Goal: Obtain resource: Obtain resource

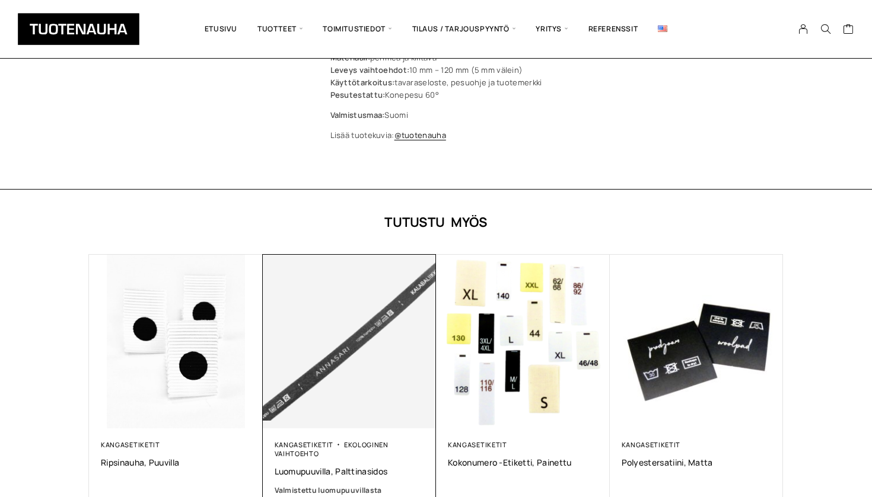
scroll to position [839, 0]
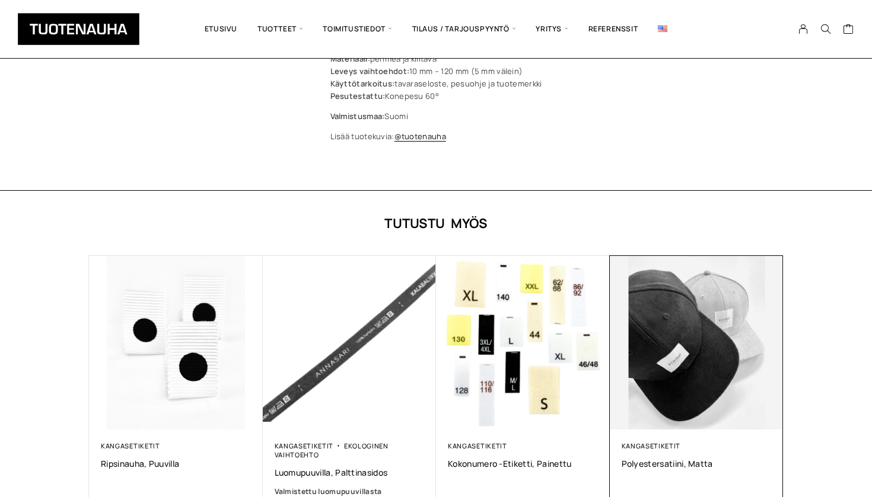
click at [648, 344] on img at bounding box center [696, 343] width 182 height 182
click at [690, 404] on img at bounding box center [696, 343] width 182 height 182
click at [669, 442] on link "Kangasetiketit" at bounding box center [650, 446] width 59 height 9
click at [666, 458] on span "Polyestersatiini, matta" at bounding box center [696, 463] width 150 height 11
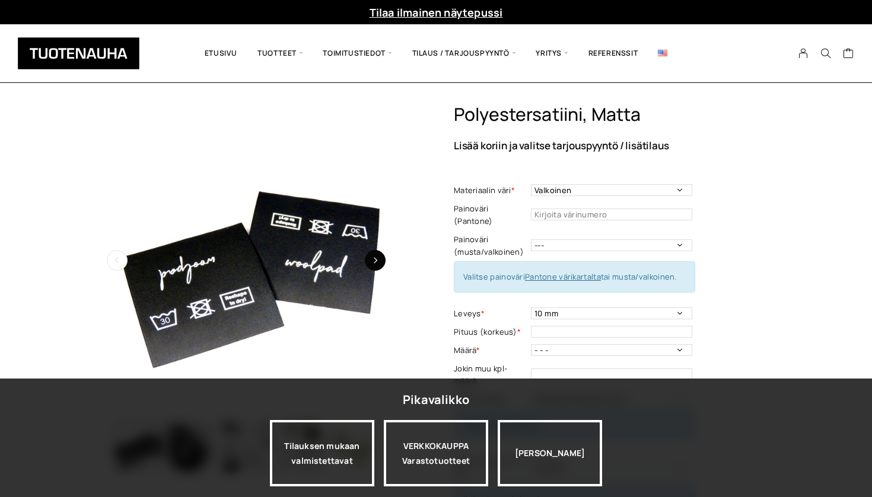
click at [376, 257] on button "button" at bounding box center [375, 260] width 21 height 21
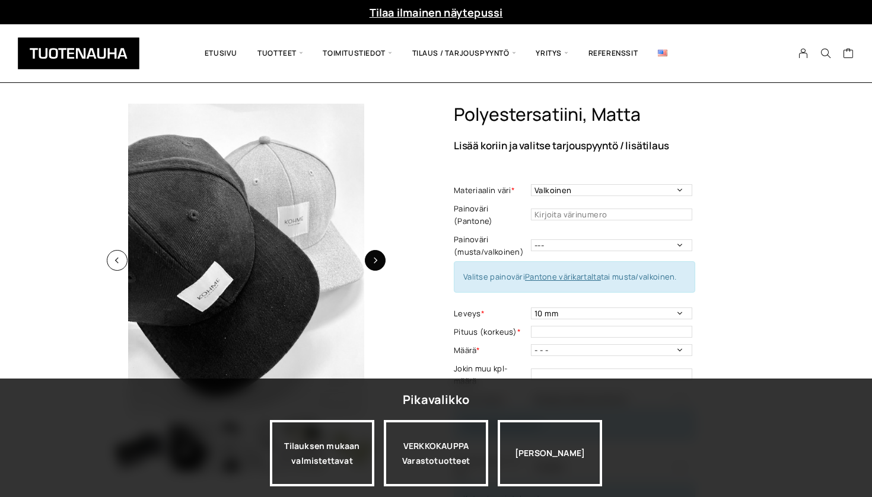
click at [376, 257] on button "button" at bounding box center [375, 260] width 21 height 21
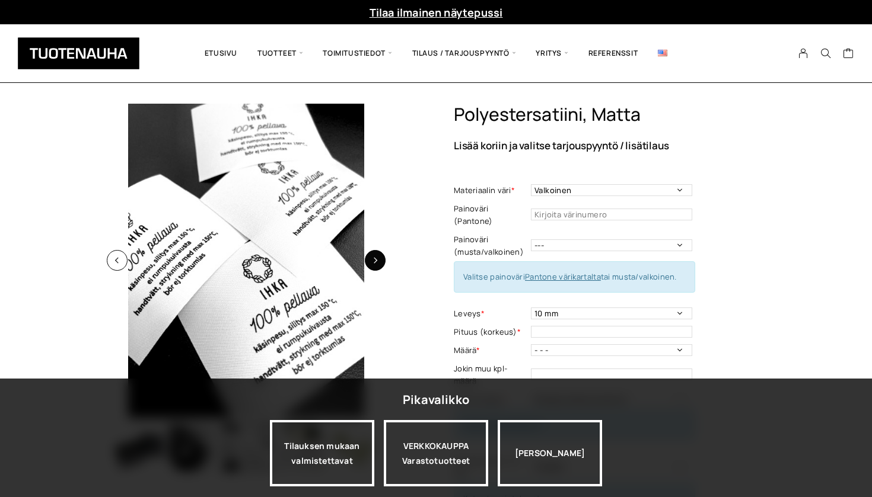
click at [376, 255] on button "button" at bounding box center [375, 260] width 21 height 21
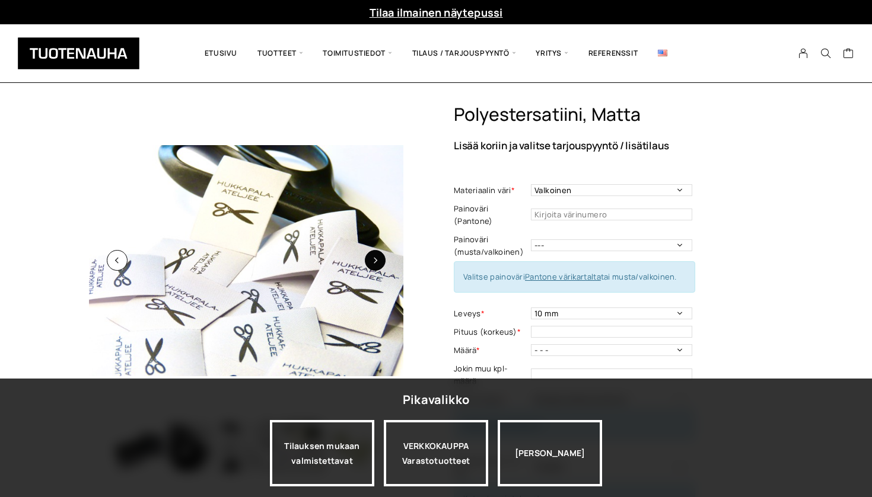
click at [376, 255] on button "button" at bounding box center [375, 260] width 21 height 21
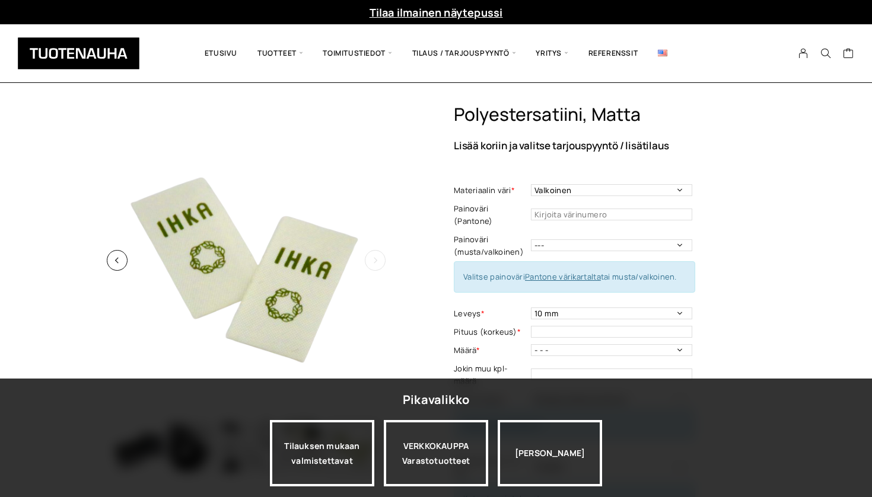
click at [376, 255] on button "button" at bounding box center [375, 260] width 21 height 21
click at [374, 258] on icon "button" at bounding box center [375, 260] width 7 height 7
click at [375, 261] on icon "button" at bounding box center [375, 260] width 7 height 7
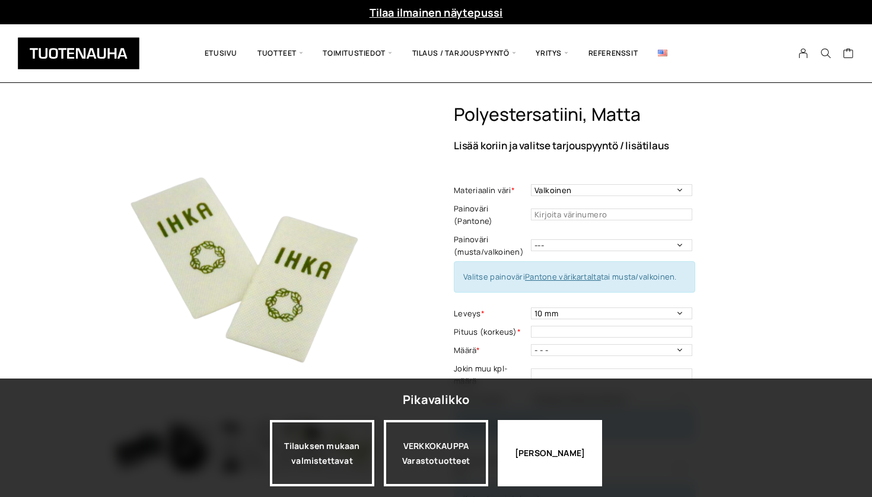
click at [533, 448] on div "[PERSON_NAME]" at bounding box center [549, 453] width 104 height 66
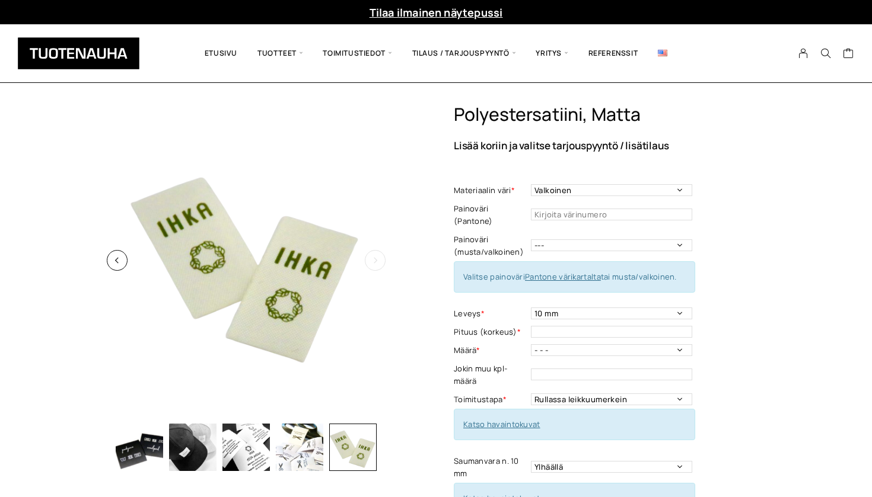
click at [376, 256] on button "button" at bounding box center [375, 260] width 21 height 21
click at [125, 259] on button "button" at bounding box center [117, 260] width 21 height 21
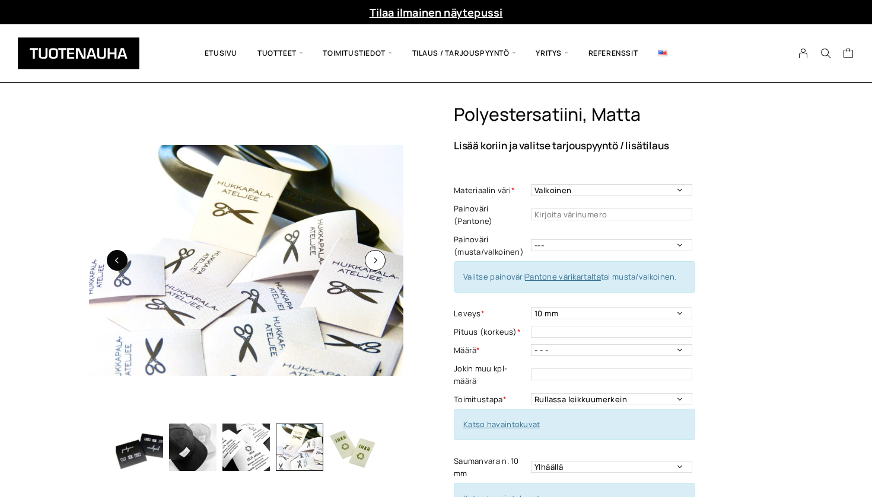
click at [125, 259] on button "button" at bounding box center [117, 260] width 21 height 21
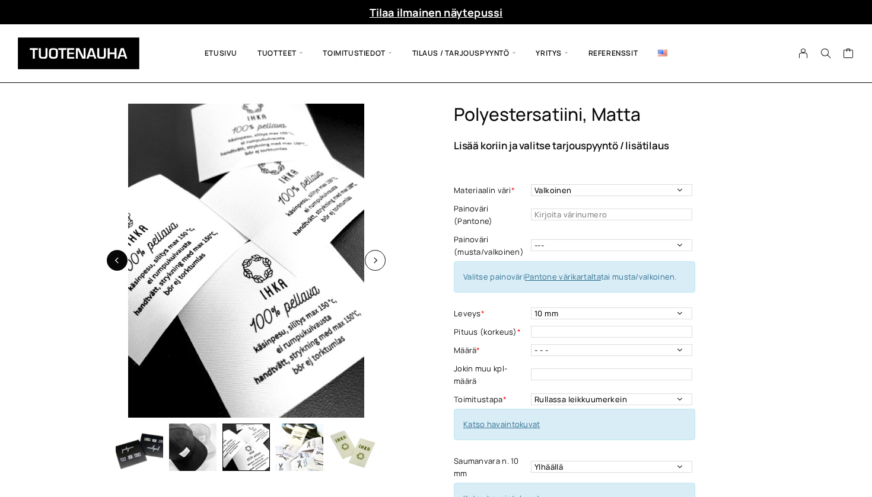
click at [125, 259] on button "button" at bounding box center [117, 260] width 21 height 21
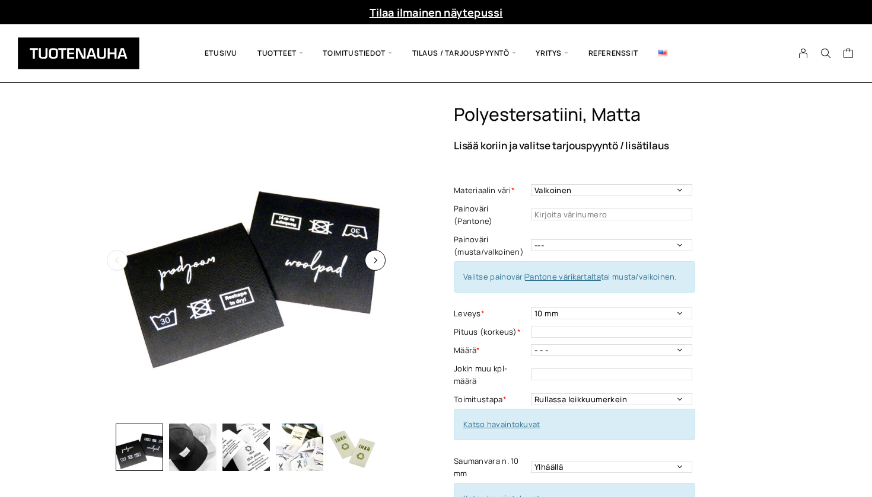
click at [125, 259] on button "button" at bounding box center [117, 260] width 21 height 21
click at [237, 446] on img "button" at bounding box center [245, 447] width 47 height 47
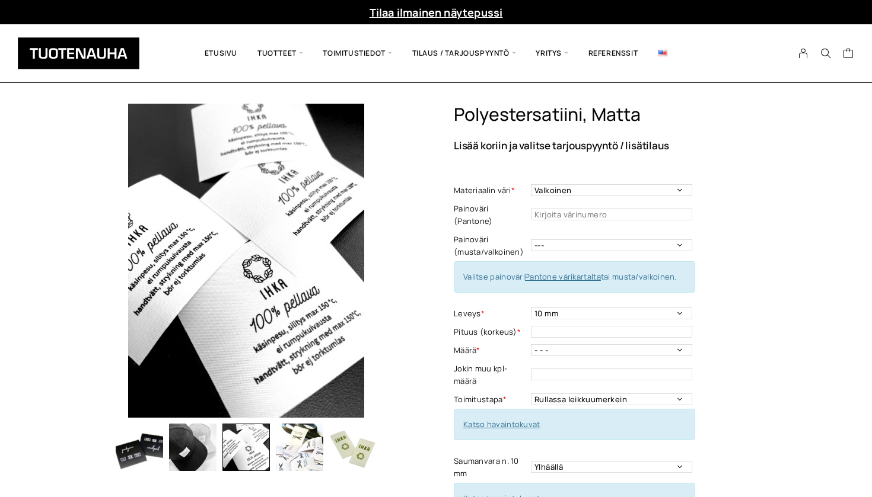
click at [283, 445] on img "button" at bounding box center [299, 447] width 47 height 47
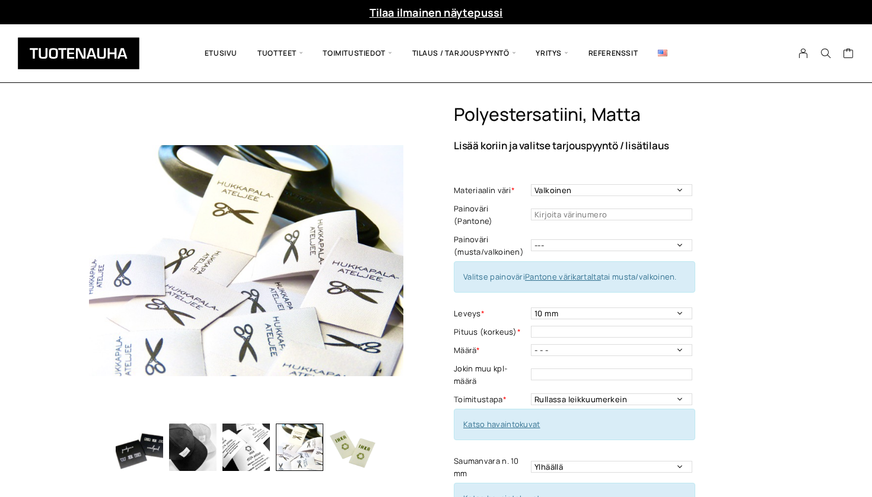
click at [350, 452] on img "button" at bounding box center [352, 447] width 47 height 47
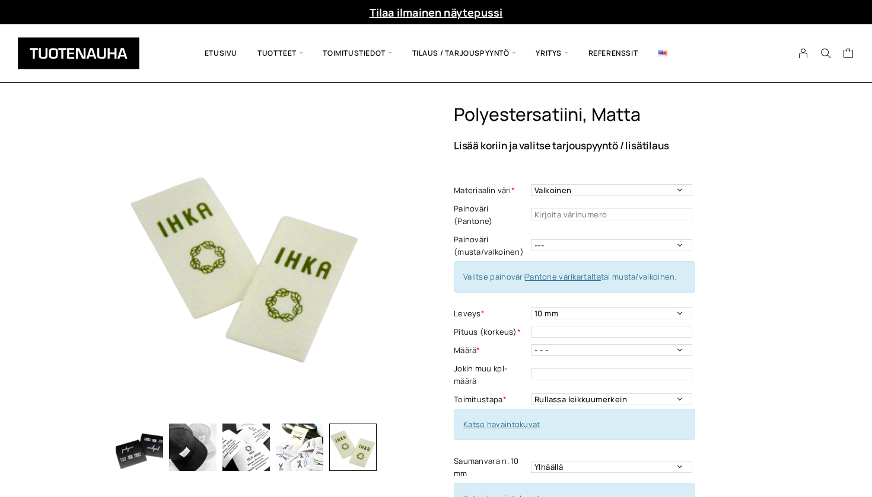
click at [308, 449] on img "button" at bounding box center [299, 447] width 47 height 47
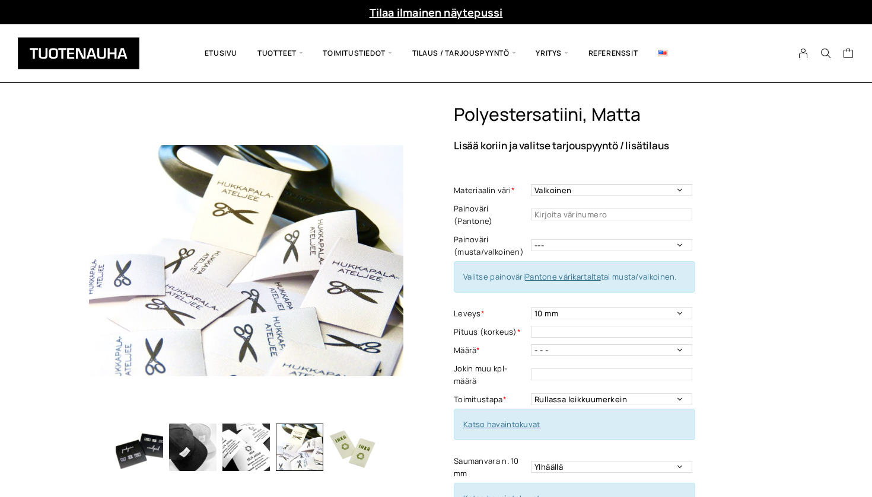
click at [256, 446] on img "button" at bounding box center [245, 447] width 47 height 47
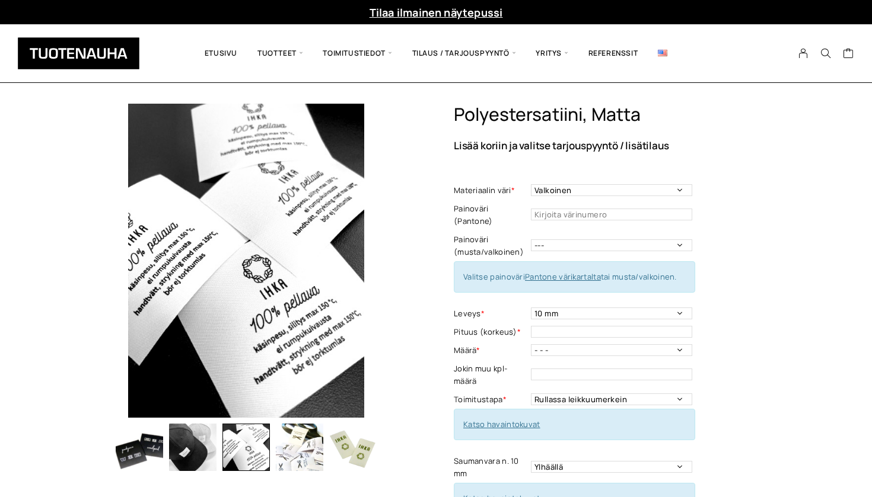
click at [193, 446] on img "button" at bounding box center [192, 447] width 47 height 47
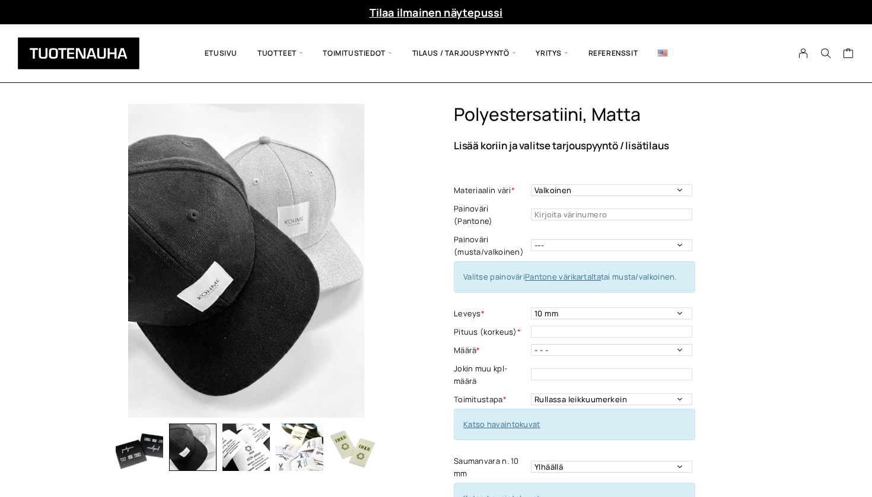
click at [137, 450] on img "button" at bounding box center [139, 447] width 47 height 47
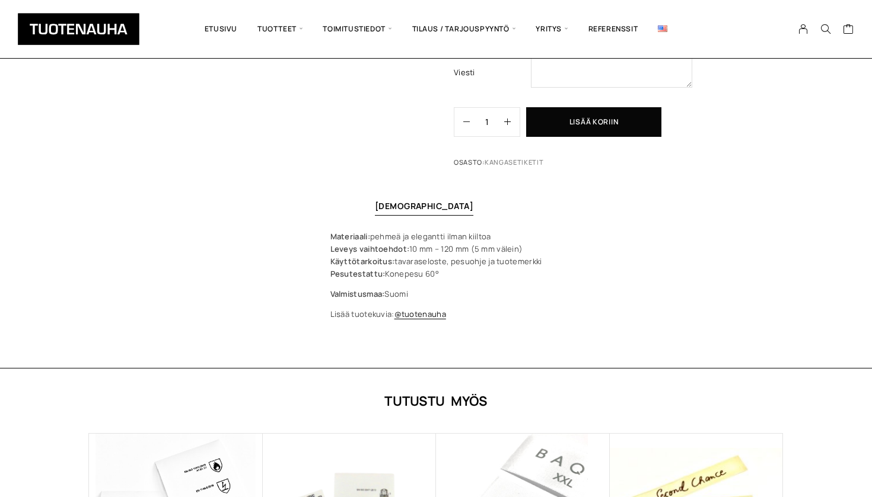
scroll to position [672, 0]
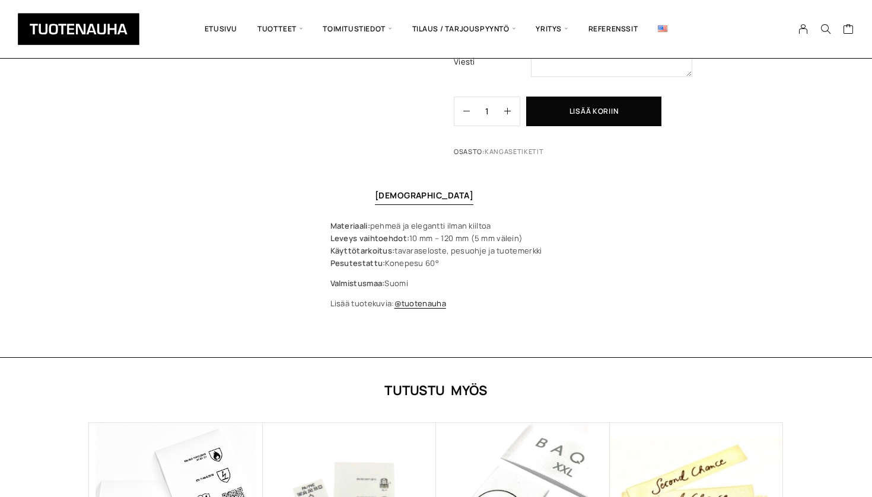
drag, startPoint x: 392, startPoint y: 237, endPoint x: 505, endPoint y: 240, distance: 112.1
click at [505, 240] on p "Materiaali: pehmeä ja elegantti ilman kiiltoa Leveys vaihtoehdot: 10 mm – 120 m…" at bounding box center [436, 245] width 212 height 50
click at [494, 250] on p "Materiaali: pehmeä ja elegantti ilman kiiltoa Leveys vaihtoehdot: 10 mm – 120 m…" at bounding box center [436, 245] width 212 height 50
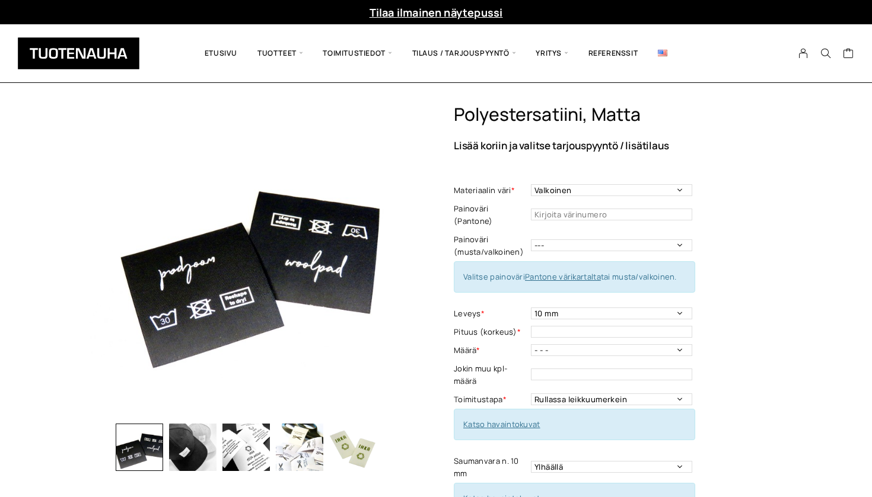
scroll to position [0, 0]
click at [286, 253] on img at bounding box center [246, 261] width 314 height 314
click at [259, 289] on span at bounding box center [246, 261] width 314 height 314
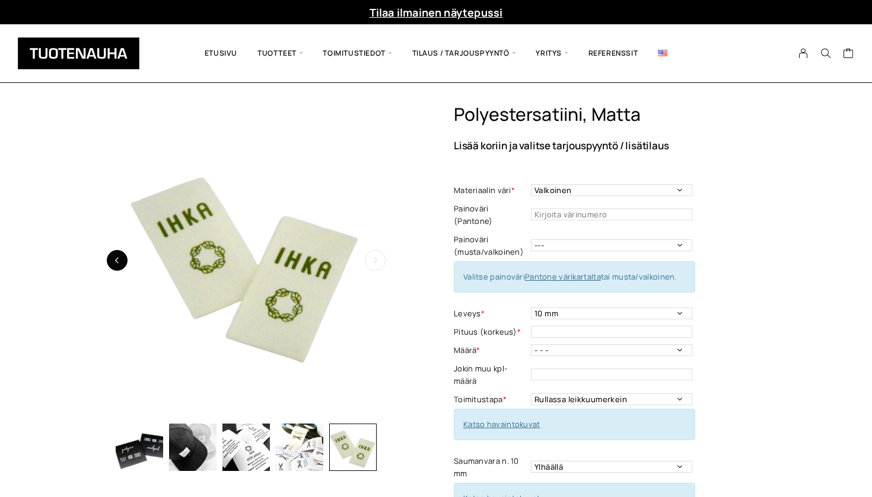
click at [116, 257] on button "button" at bounding box center [117, 260] width 21 height 21
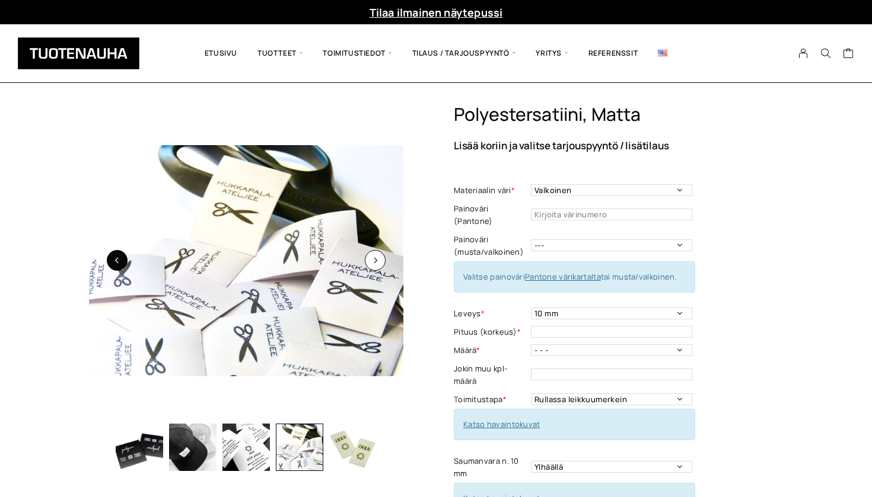
click at [117, 258] on icon "button" at bounding box center [117, 260] width 7 height 7
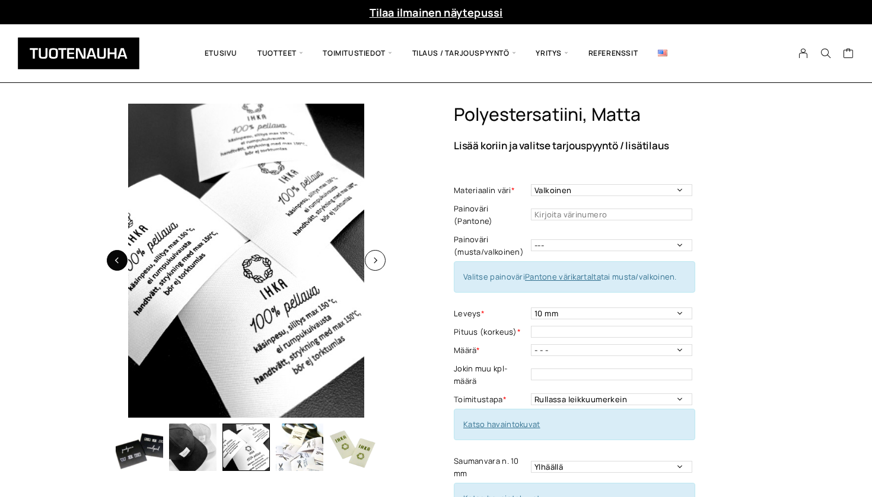
click at [117, 258] on icon "button" at bounding box center [117, 260] width 7 height 7
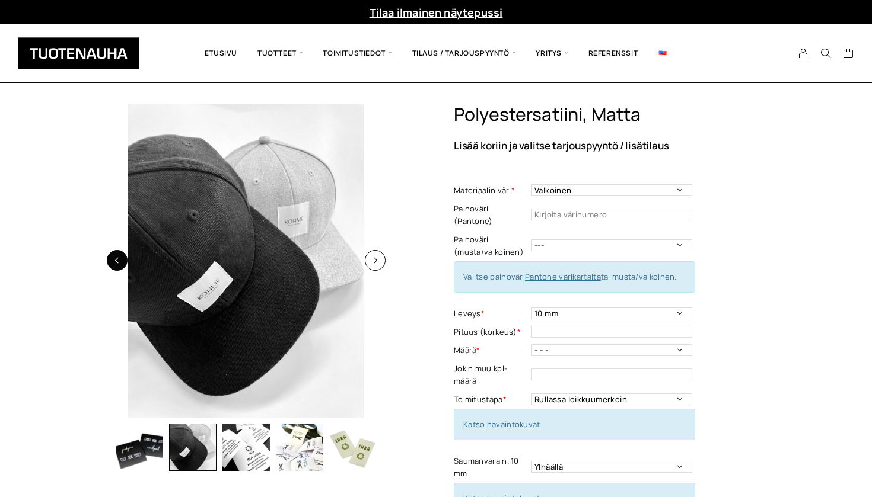
click at [117, 258] on icon "button" at bounding box center [117, 260] width 7 height 7
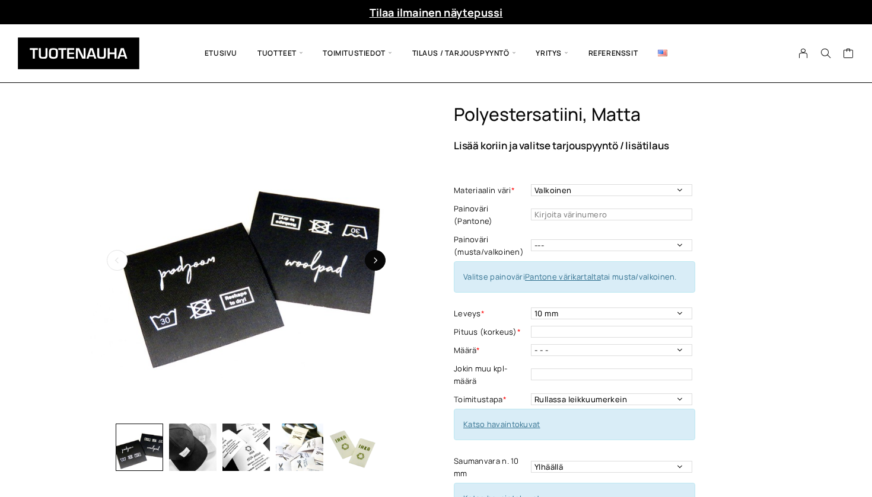
click at [380, 260] on button "button" at bounding box center [375, 260] width 21 height 21
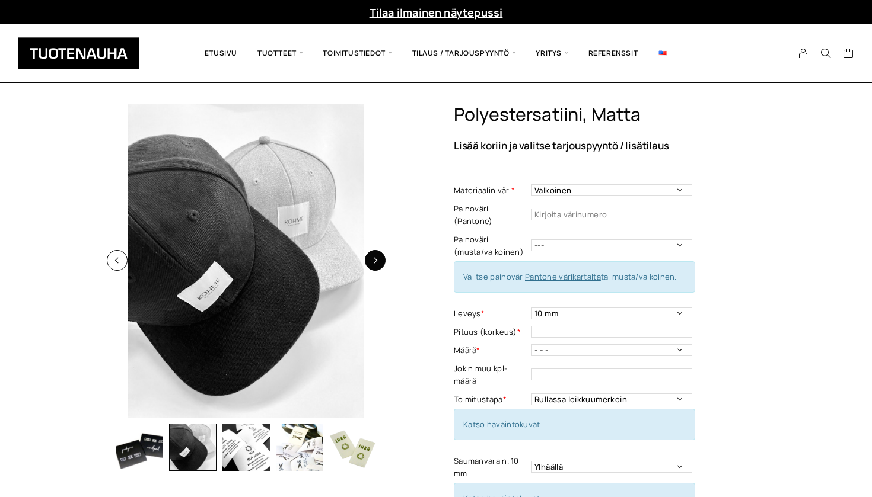
click at [380, 260] on button "button" at bounding box center [375, 260] width 21 height 21
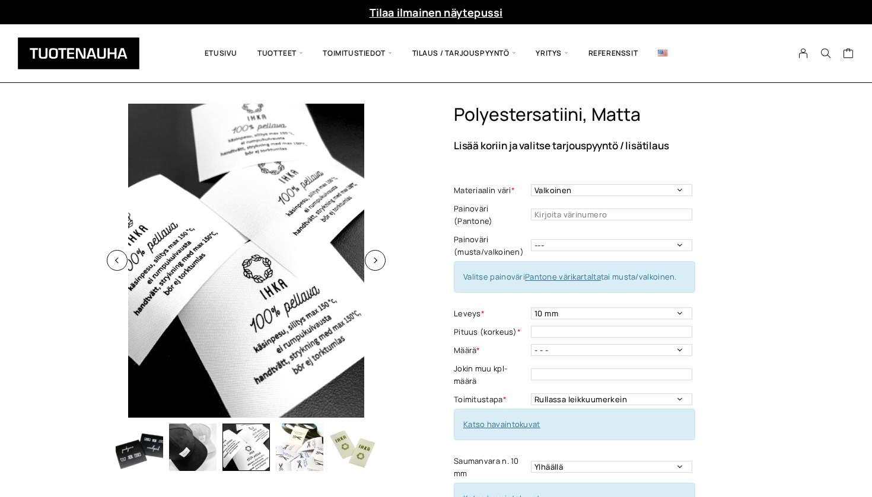
click at [107, 271] on img at bounding box center [246, 261] width 314 height 314
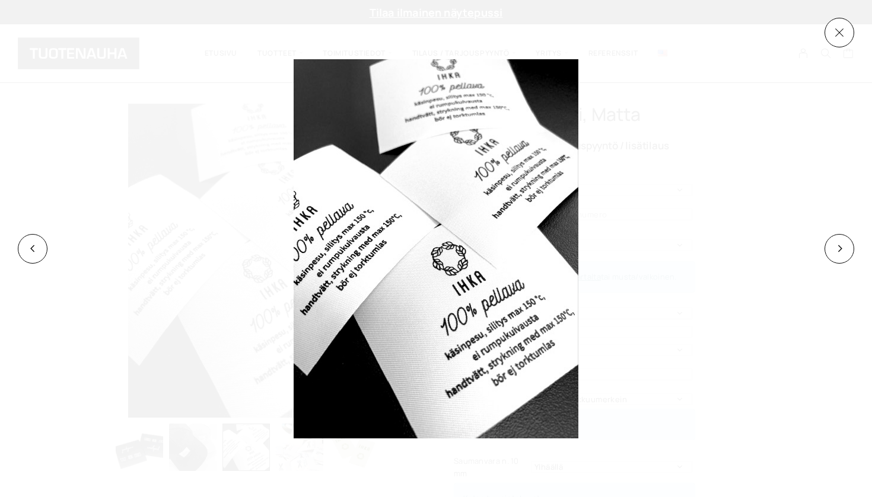
click at [16, 254] on div at bounding box center [436, 248] width 872 height 497
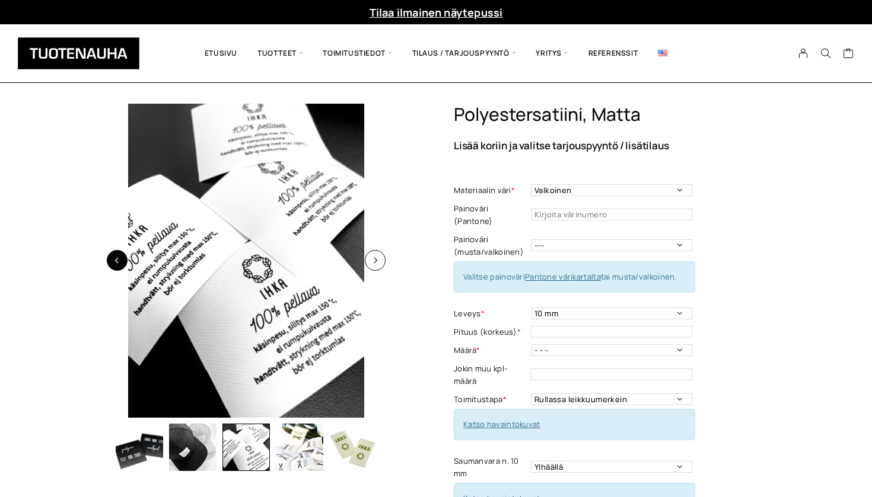
click at [120, 269] on button "button" at bounding box center [117, 260] width 21 height 21
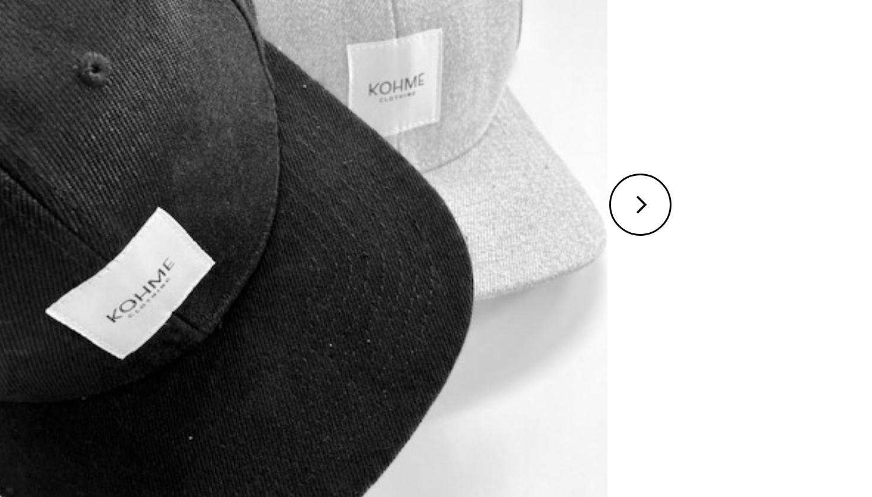
scroll to position [12, 0]
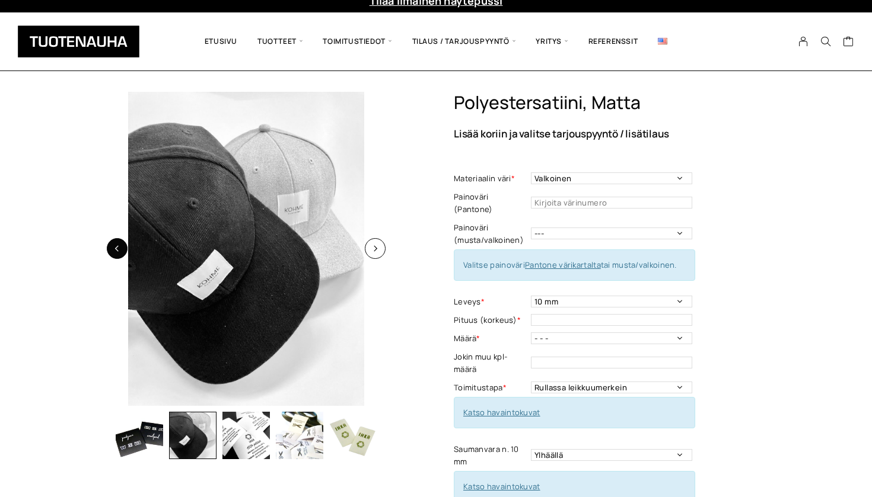
click at [122, 251] on button "button" at bounding box center [117, 248] width 21 height 21
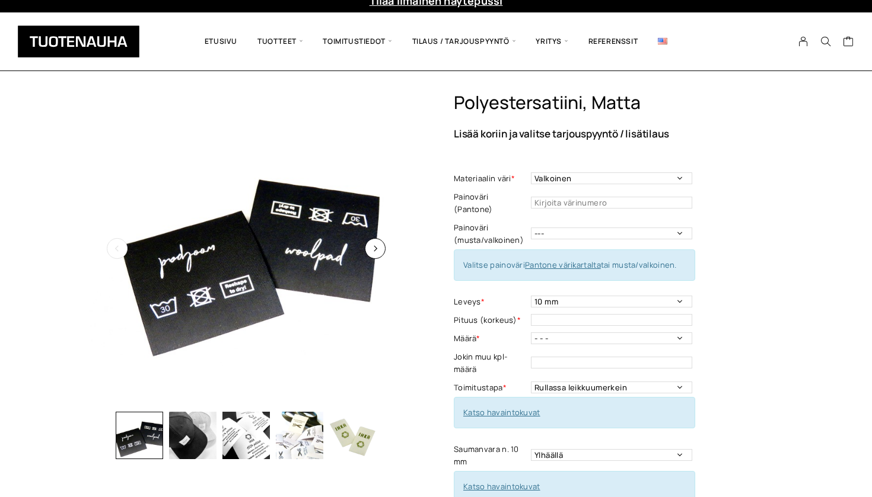
click at [117, 251] on icon "button" at bounding box center [117, 248] width 7 height 7
click at [211, 429] on img "button" at bounding box center [192, 435] width 47 height 47
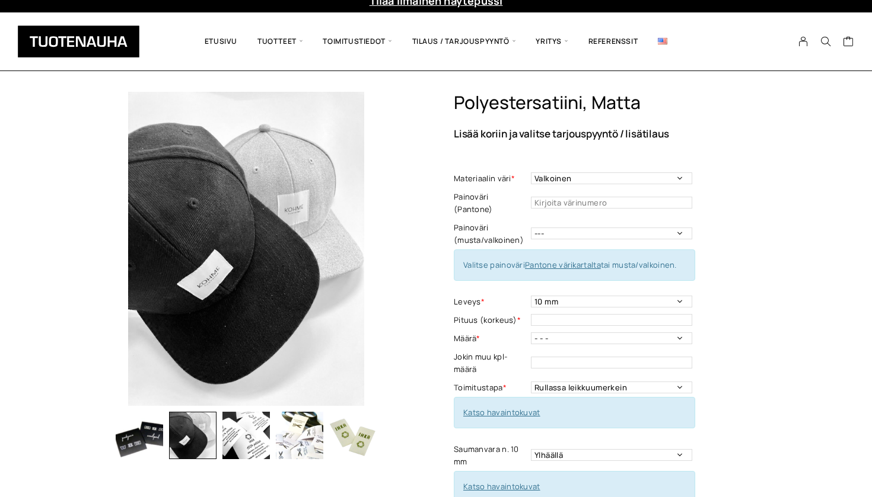
click at [241, 435] on img "button" at bounding box center [245, 435] width 47 height 47
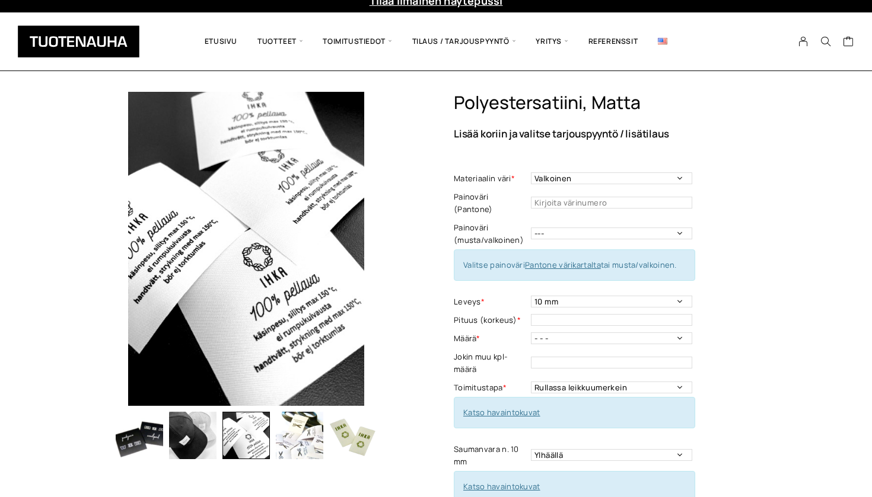
click at [289, 437] on img "button" at bounding box center [299, 435] width 47 height 47
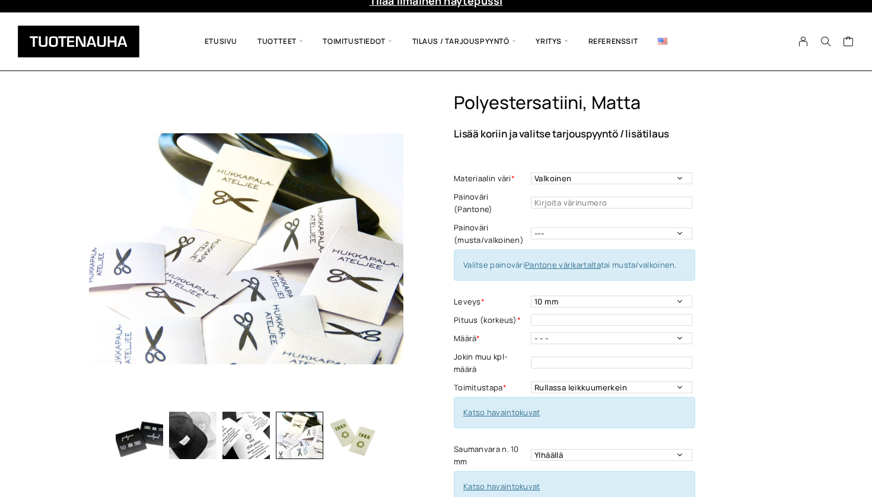
click at [331, 438] on img "button" at bounding box center [352, 435] width 47 height 47
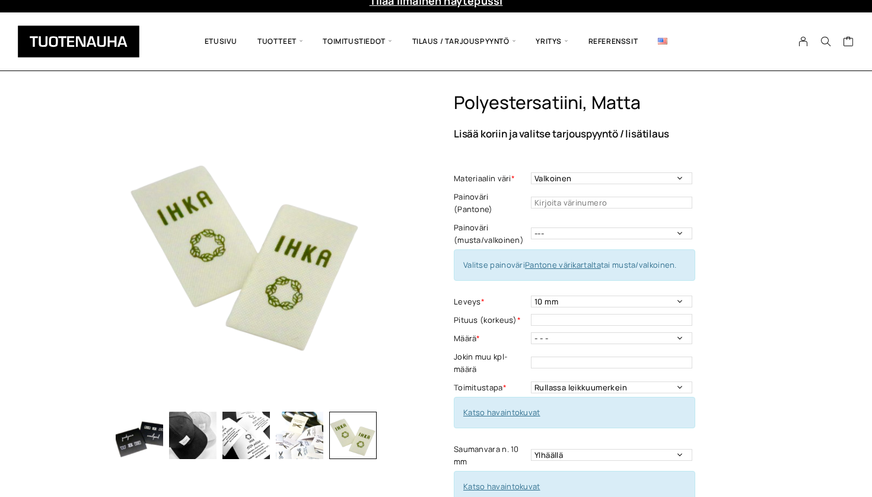
click at [302, 422] on img "button" at bounding box center [299, 435] width 47 height 47
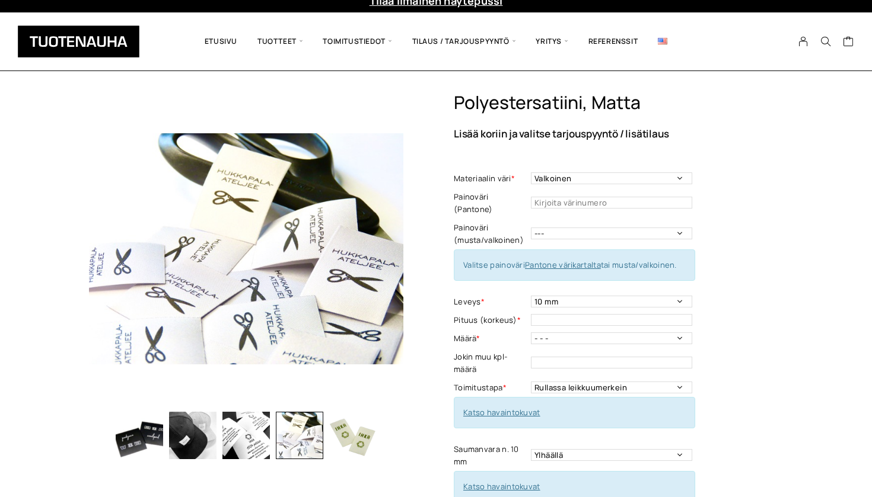
click at [324, 1] on div "Tilaa ilmainen näytepussi" at bounding box center [436, 0] width 872 height 24
